Goal: Information Seeking & Learning: Check status

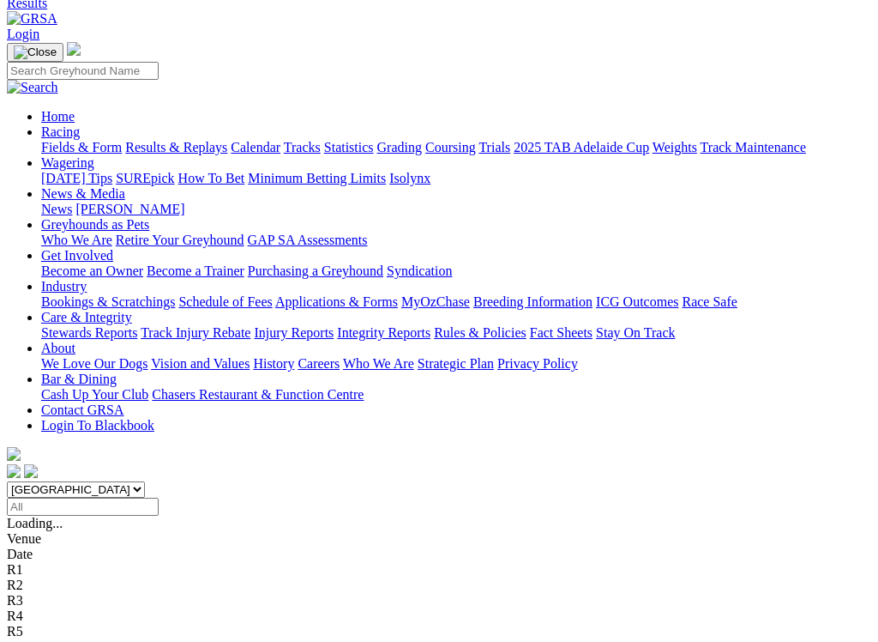
scroll to position [82, 0]
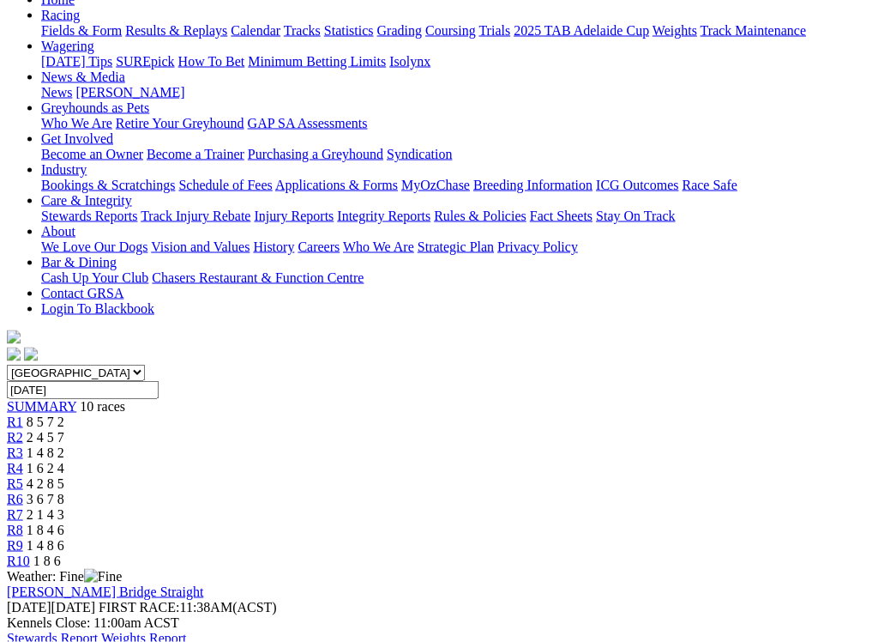
scroll to position [190, 0]
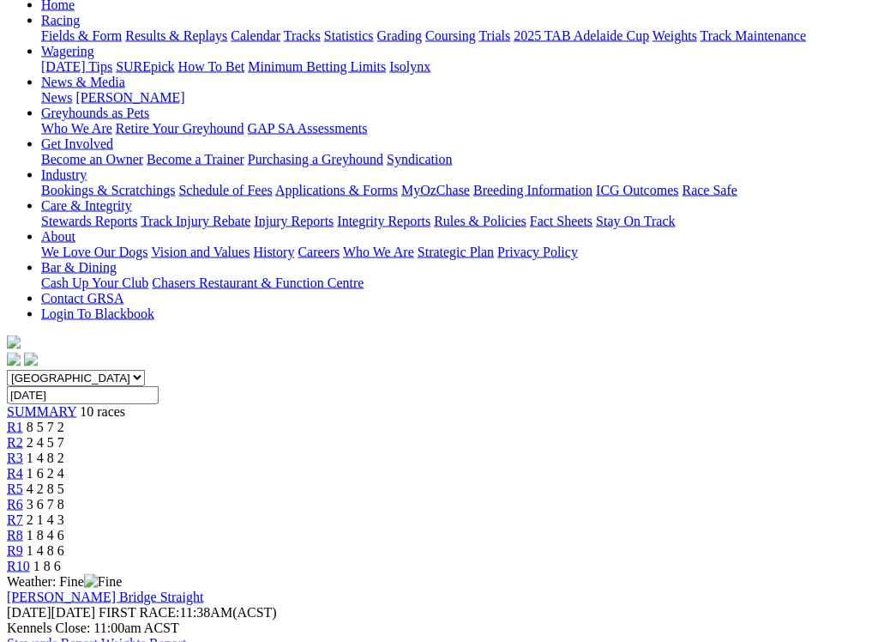
click at [23, 435] on link "R2" at bounding box center [15, 442] width 16 height 15
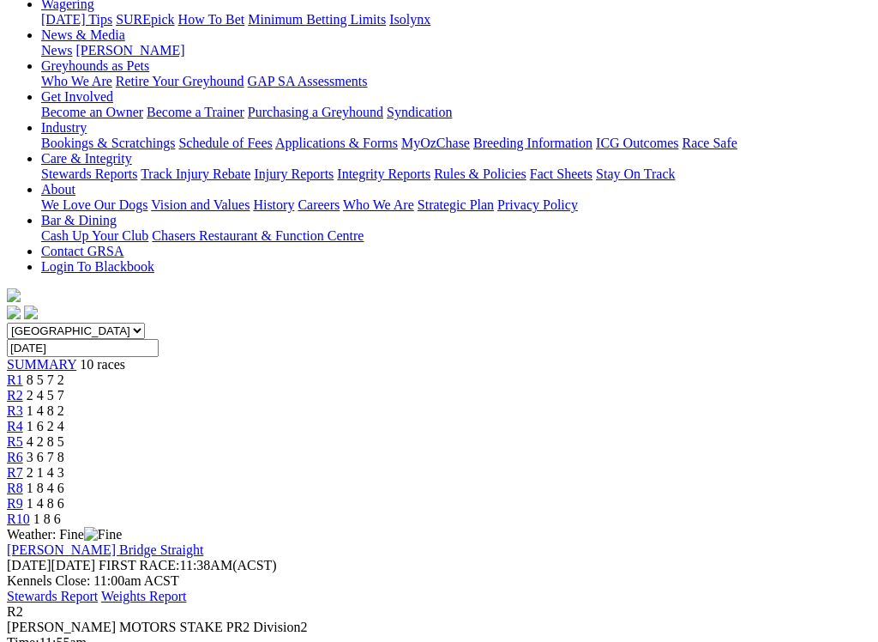
scroll to position [239, 0]
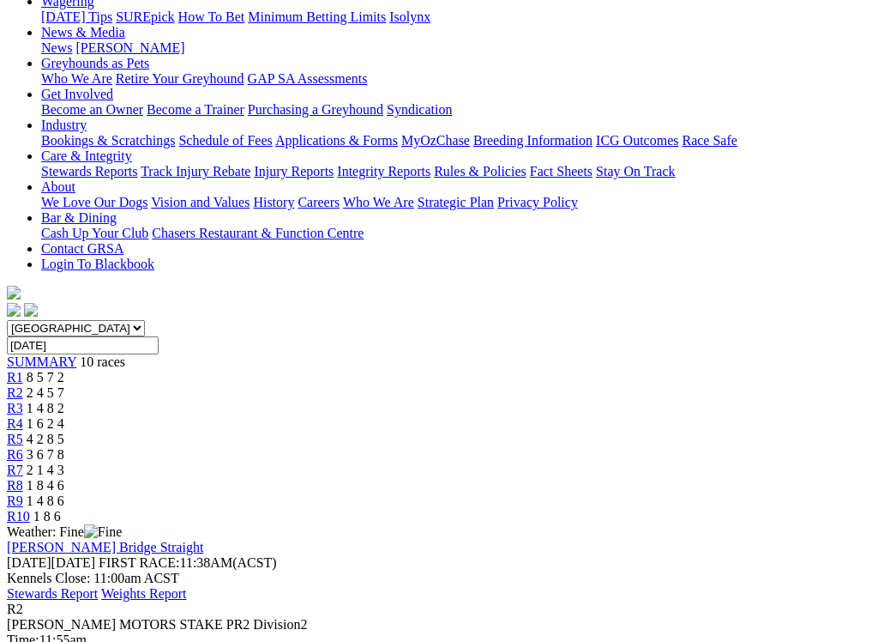
click at [23, 401] on span "R3" at bounding box center [15, 408] width 16 height 15
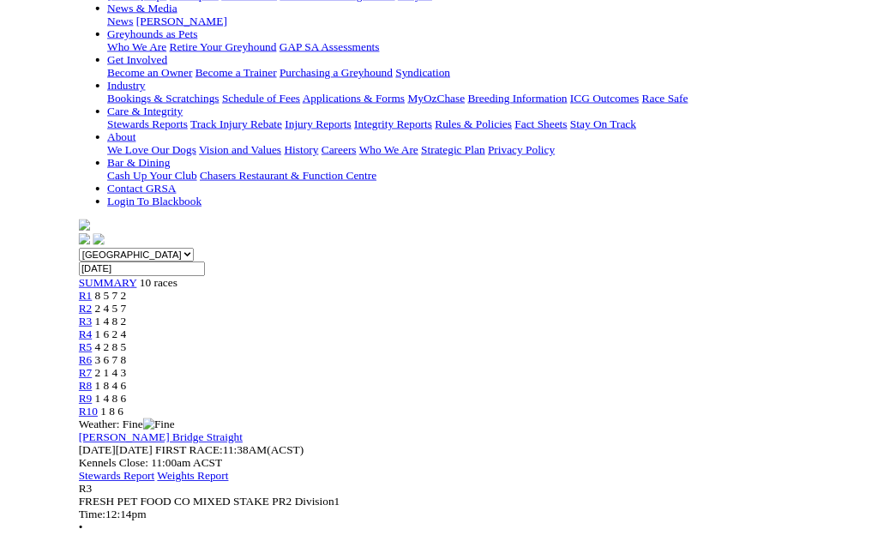
scroll to position [255, 0]
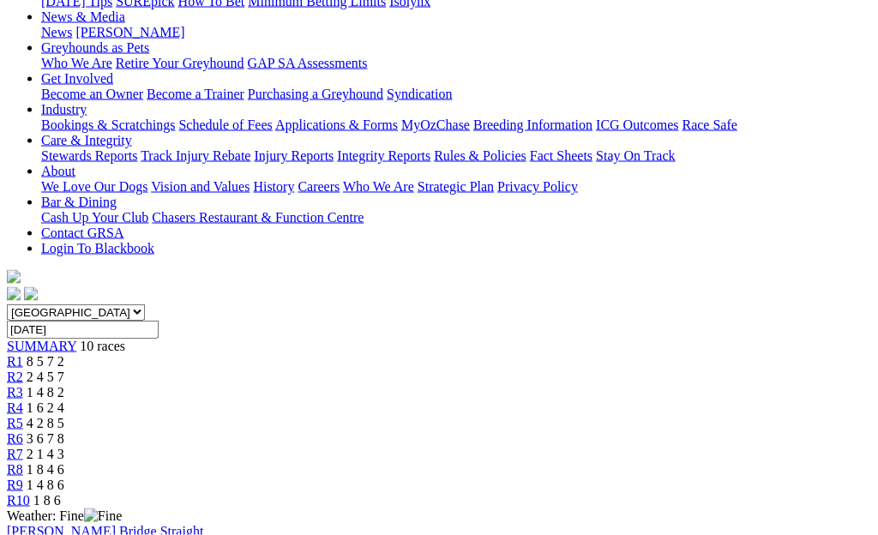
click at [23, 401] on span "R4" at bounding box center [15, 408] width 16 height 15
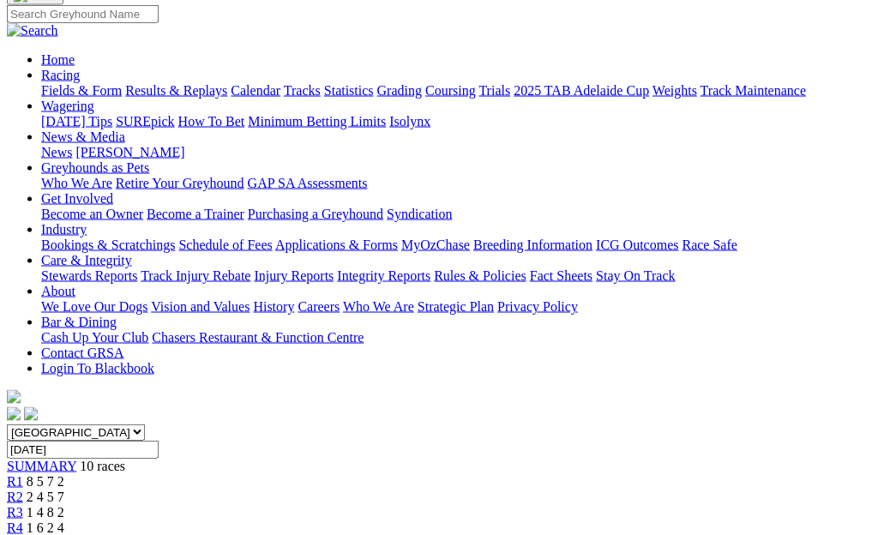
scroll to position [122, 0]
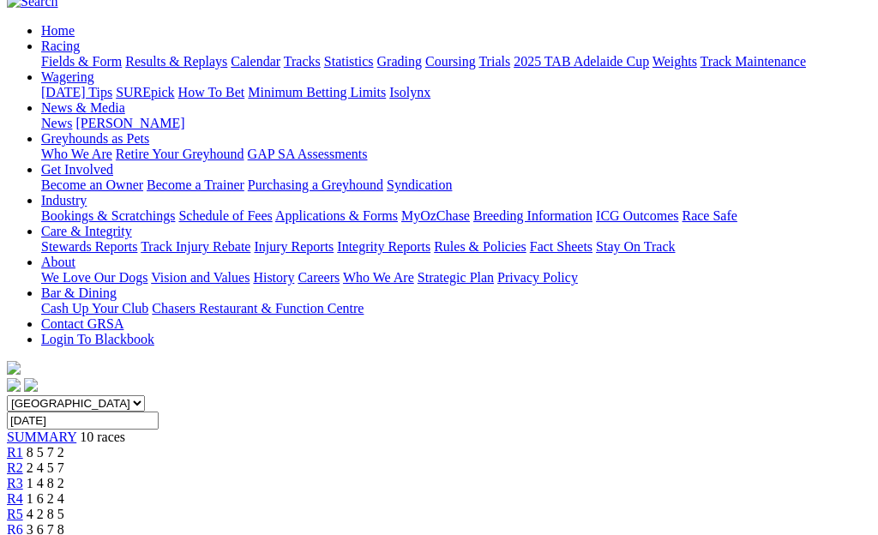
scroll to position [163, 0]
click at [23, 523] on span "R6" at bounding box center [15, 530] width 16 height 15
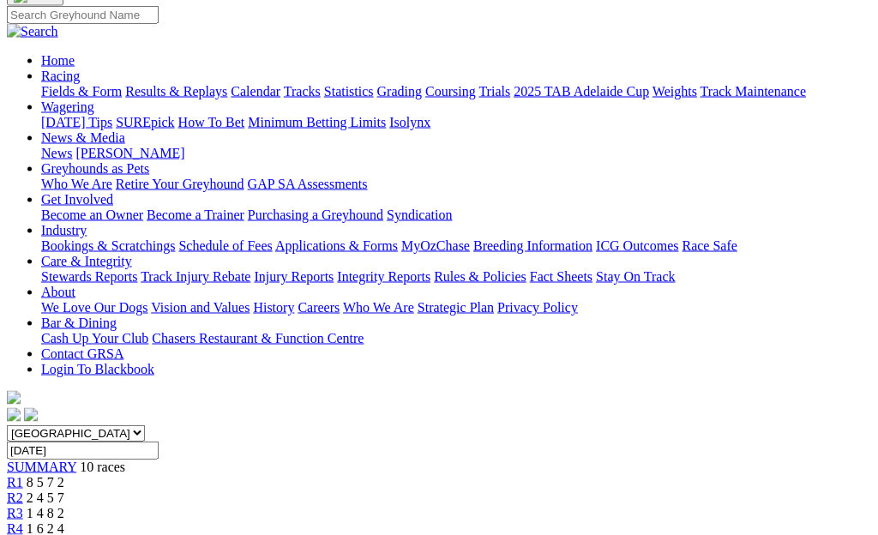
scroll to position [124, 0]
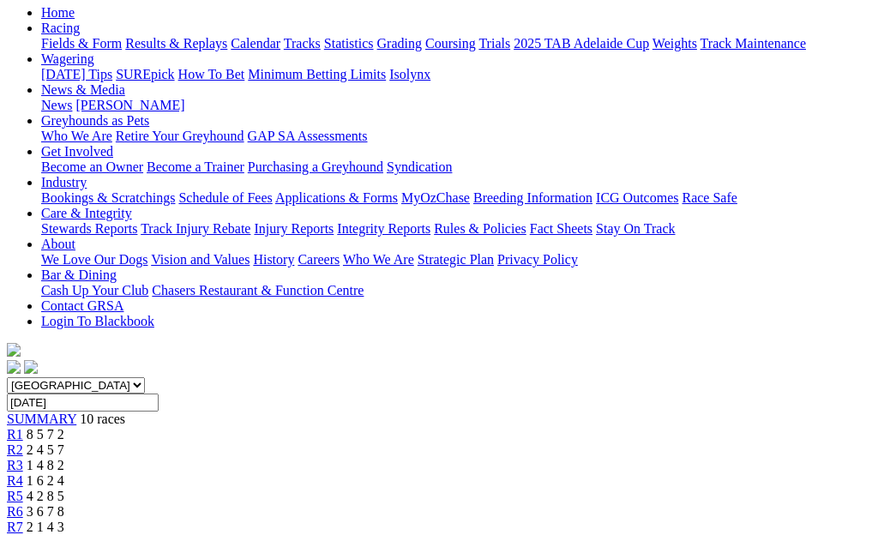
scroll to position [165, 0]
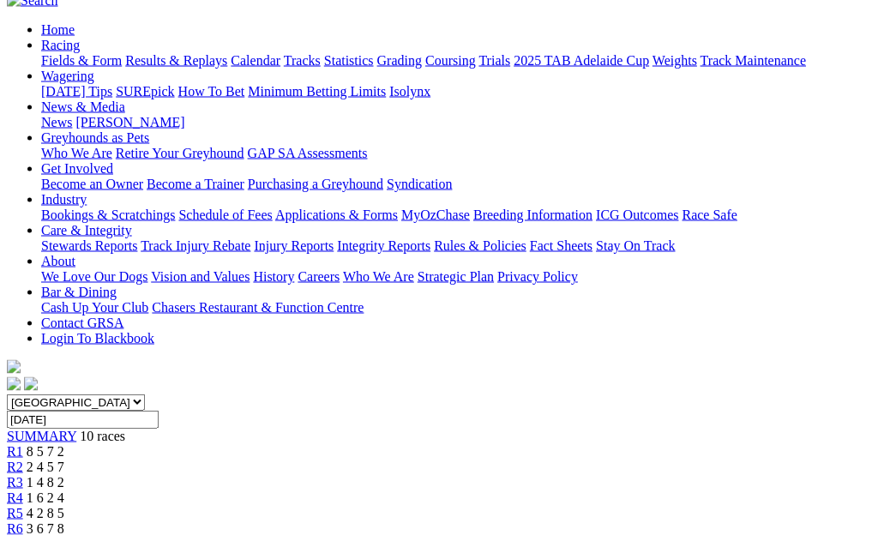
click at [23, 522] on span "R6" at bounding box center [15, 529] width 16 height 15
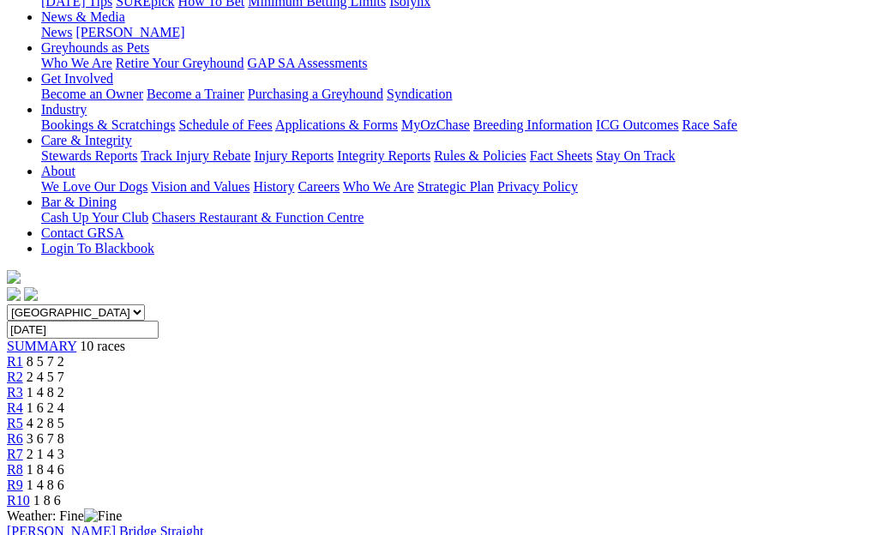
scroll to position [251, 0]
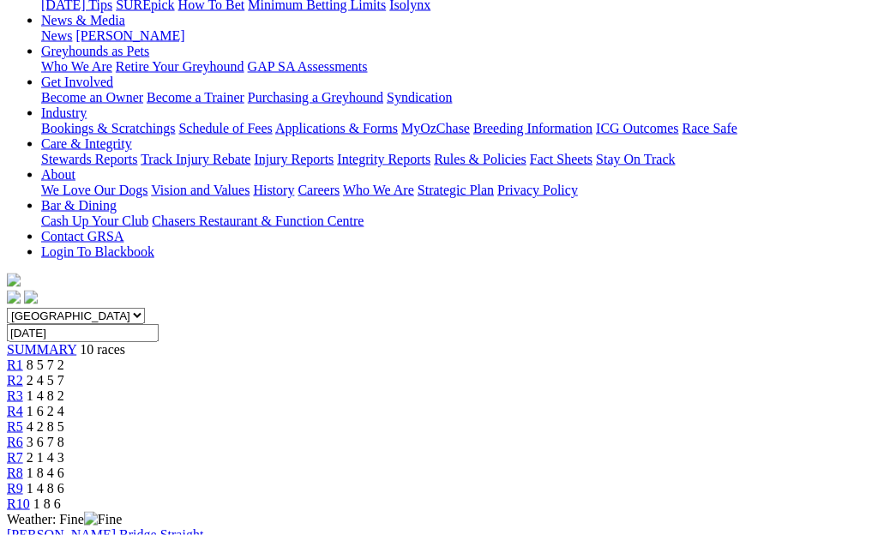
click at [23, 481] on span "R9" at bounding box center [15, 488] width 16 height 15
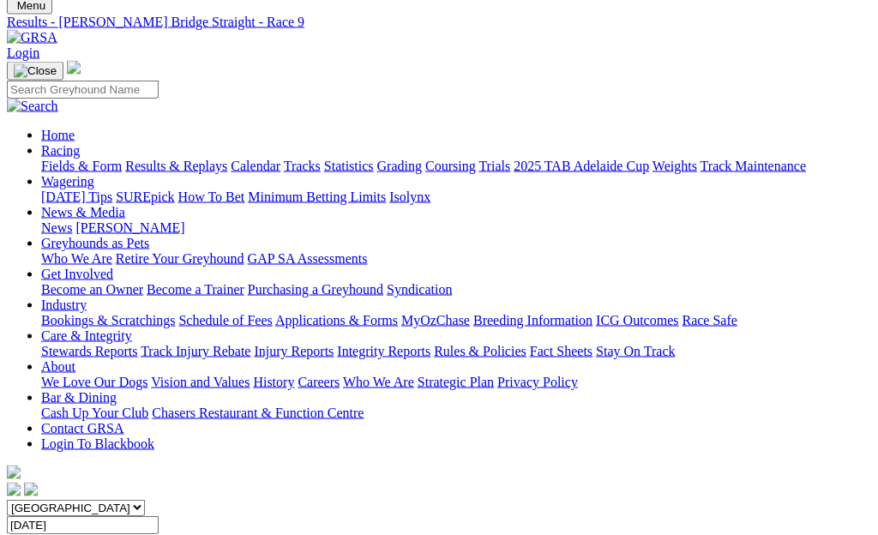
scroll to position [58, 0]
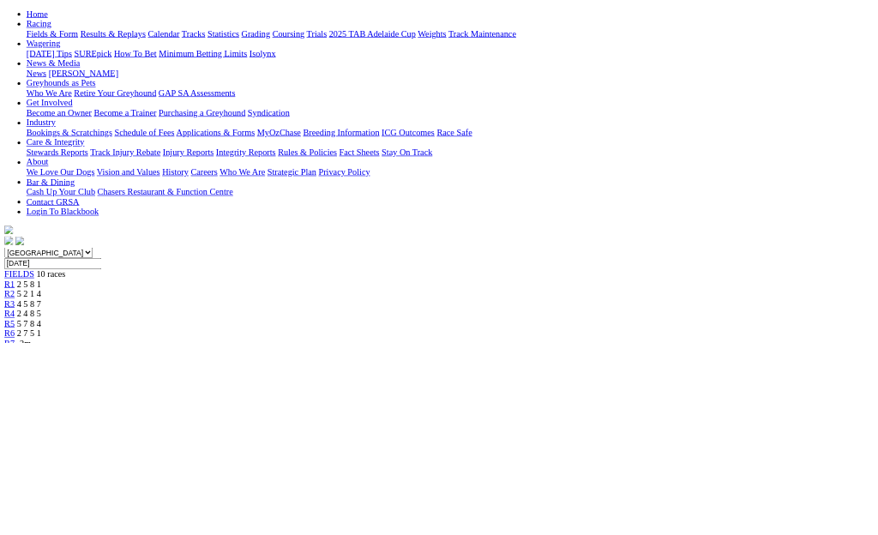
scroll to position [170, 0]
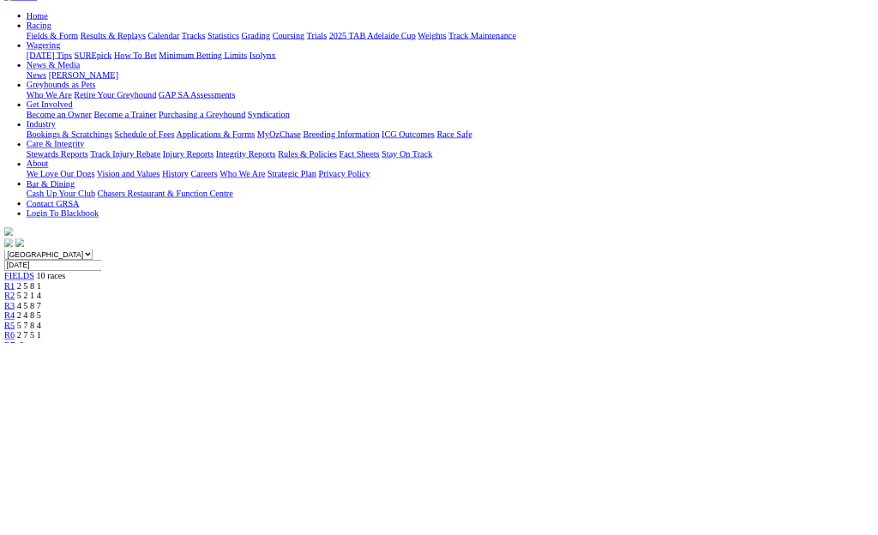
click at [23, 455] on link "R2" at bounding box center [15, 462] width 16 height 15
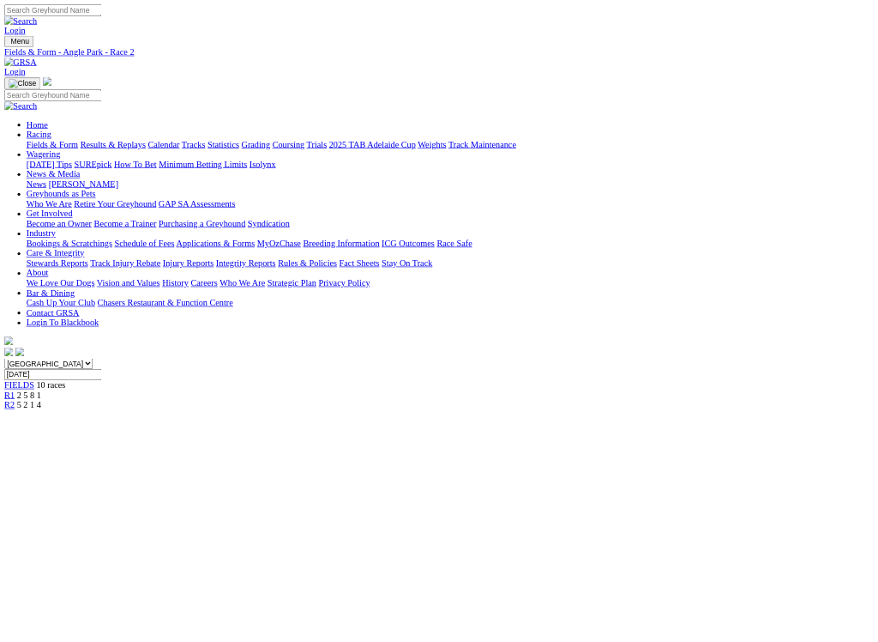
scroll to position [3, 0]
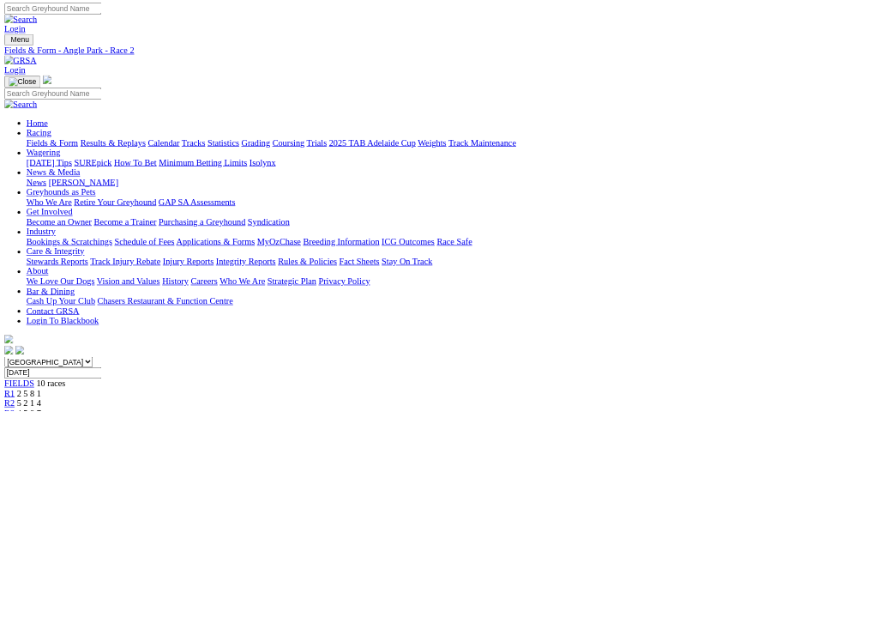
click at [23, 534] on link "R3" at bounding box center [15, 644] width 16 height 15
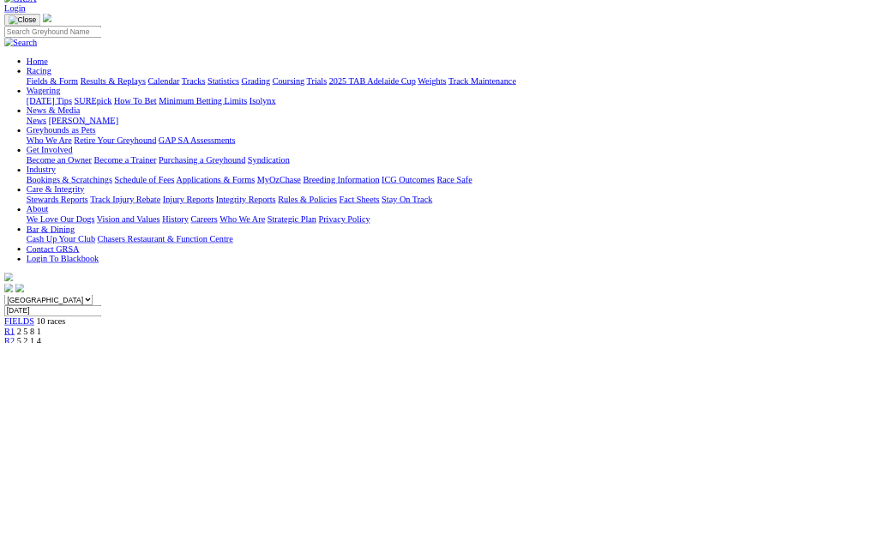
scroll to position [98, 0]
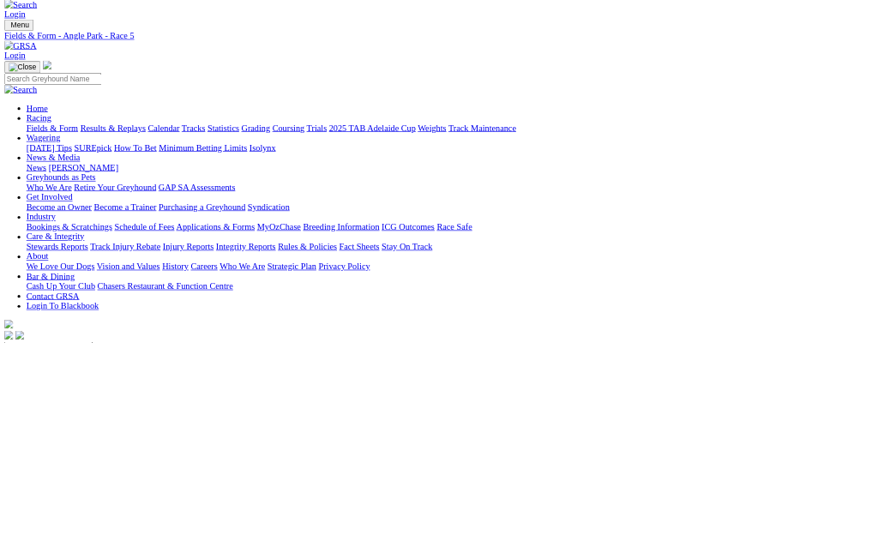
scroll to position [14, 0]
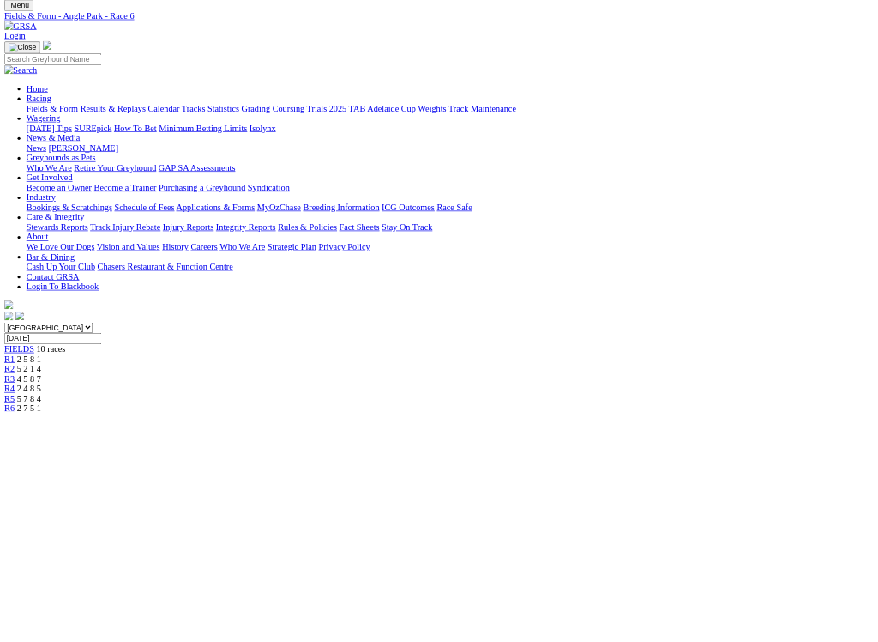
scroll to position [57, 0]
